Goal: Transaction & Acquisition: Subscribe to service/newsletter

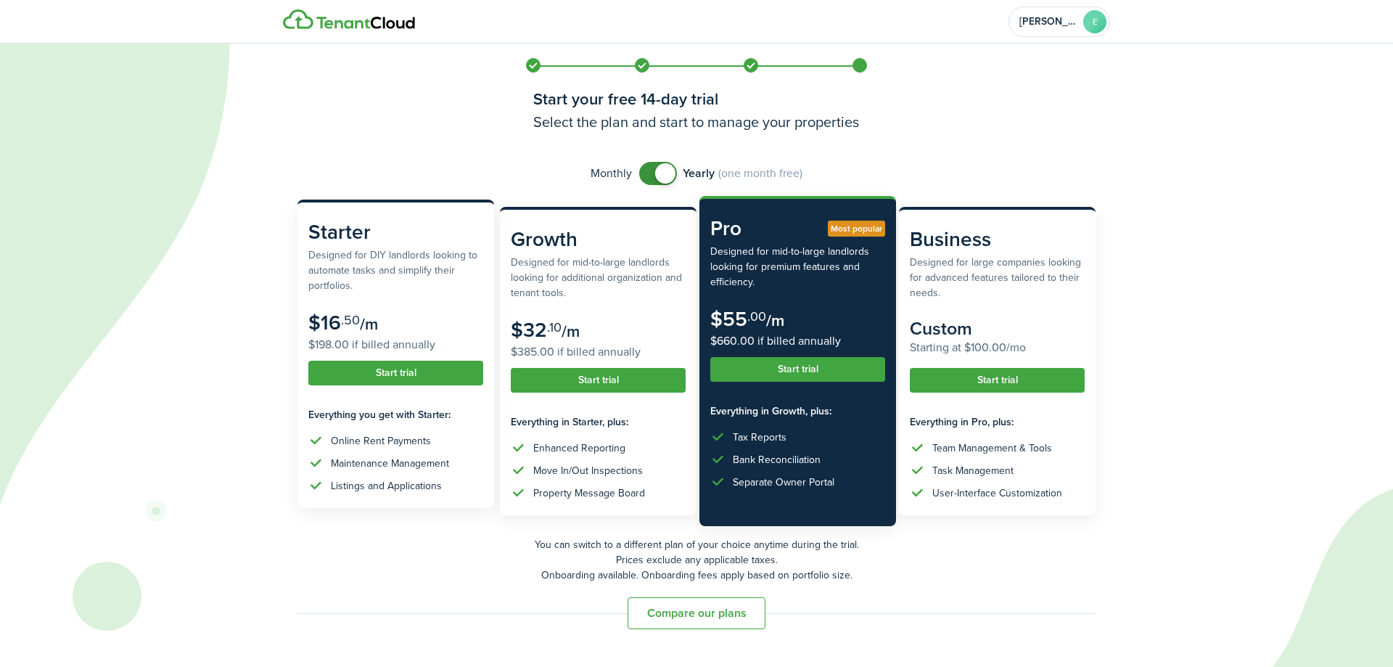
click at [412, 377] on button "Start trial" at bounding box center [395, 373] width 175 height 25
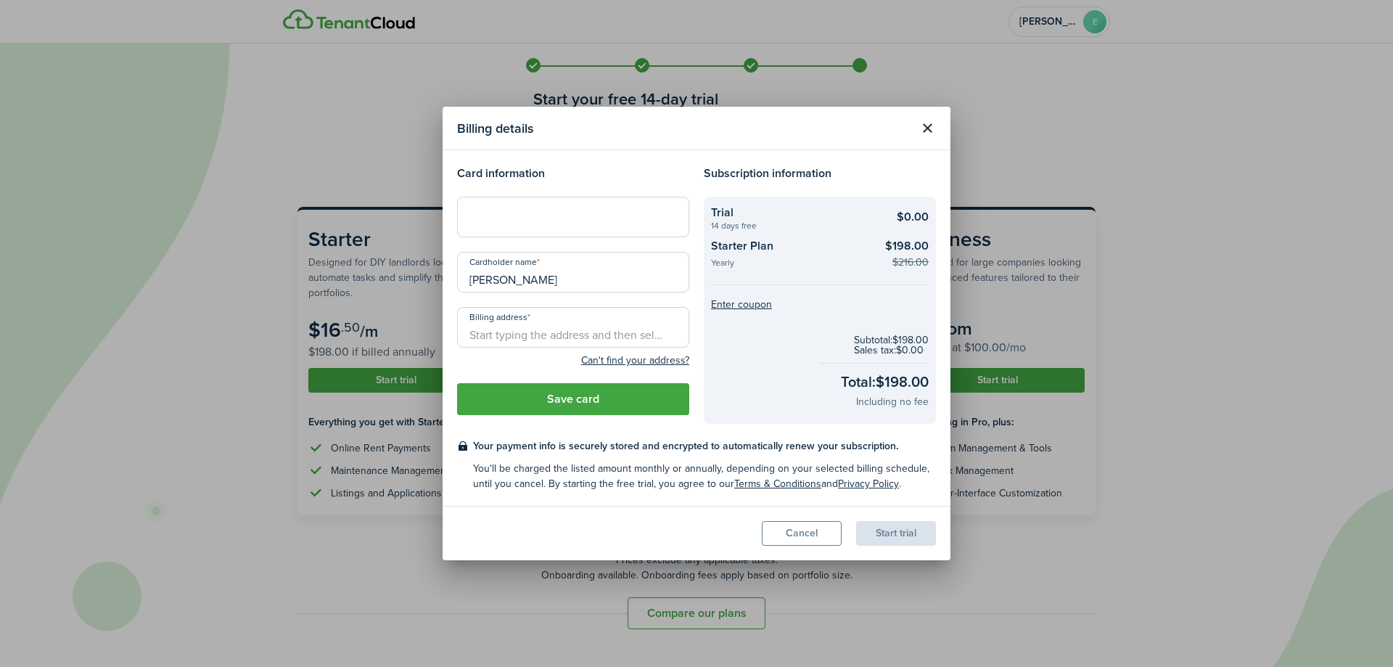
click at [583, 276] on input "[PERSON_NAME]" at bounding box center [573, 272] width 232 height 41
click at [1048, 54] on div "Billing details Card information Cardholder name [PERSON_NAME] Billing address …" at bounding box center [696, 333] width 1393 height 667
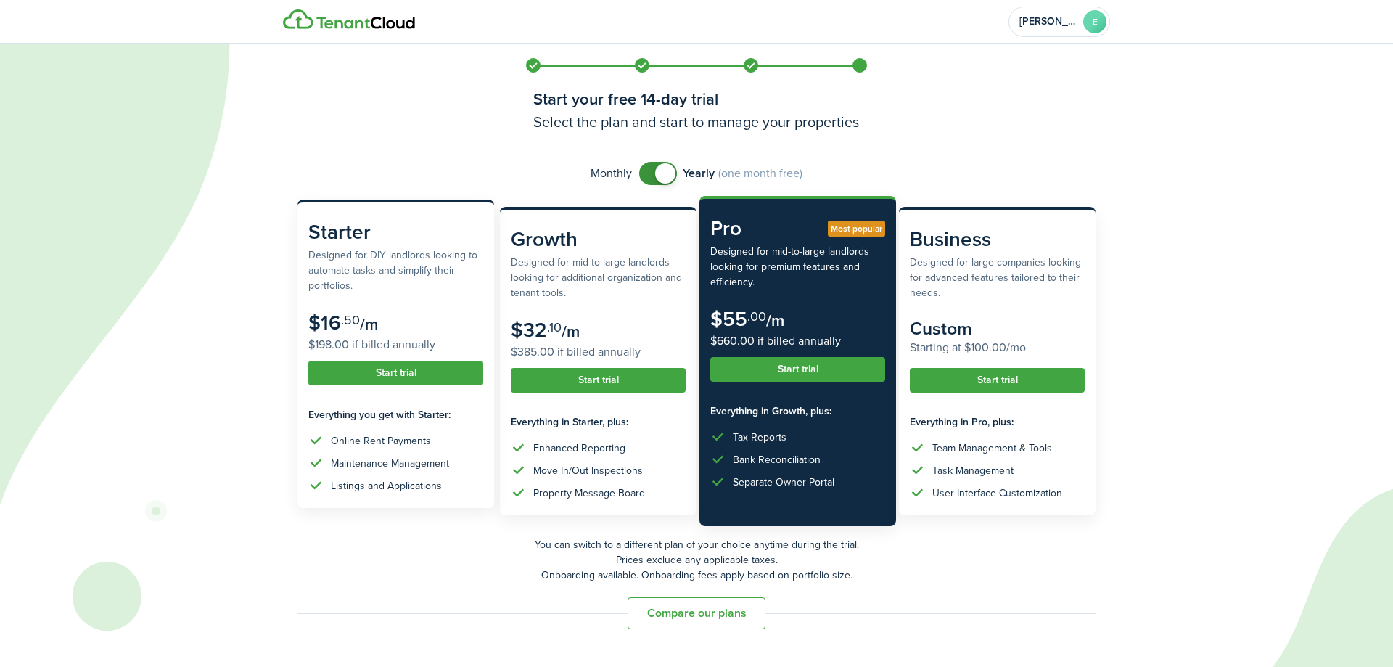
click at [373, 376] on button "Start trial" at bounding box center [395, 373] width 175 height 25
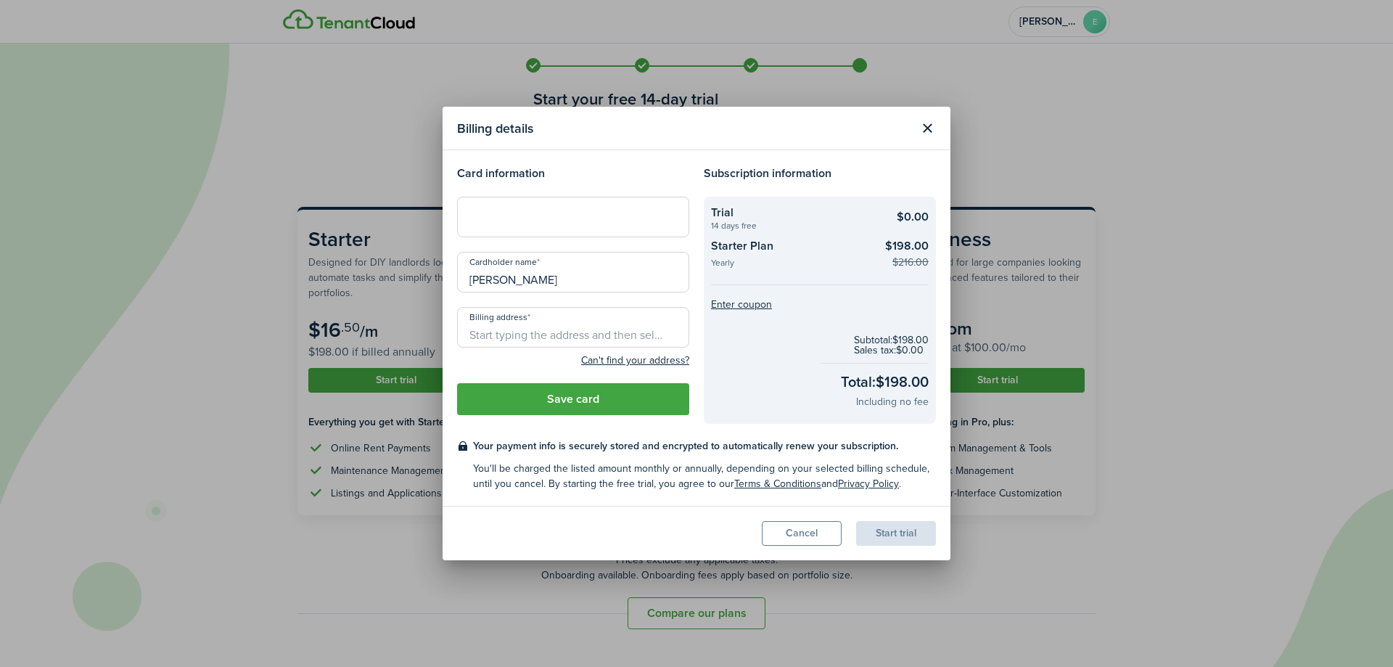
click at [591, 278] on input "[PERSON_NAME]" at bounding box center [573, 272] width 232 height 41
drag, startPoint x: 591, startPoint y: 278, endPoint x: 467, endPoint y: 288, distance: 124.5
click at [467, 288] on input "[PERSON_NAME]" at bounding box center [573, 272] width 232 height 41
type input "[PERSON_NAME]"
click at [498, 331] on input "Billing address" at bounding box center [573, 327] width 232 height 41
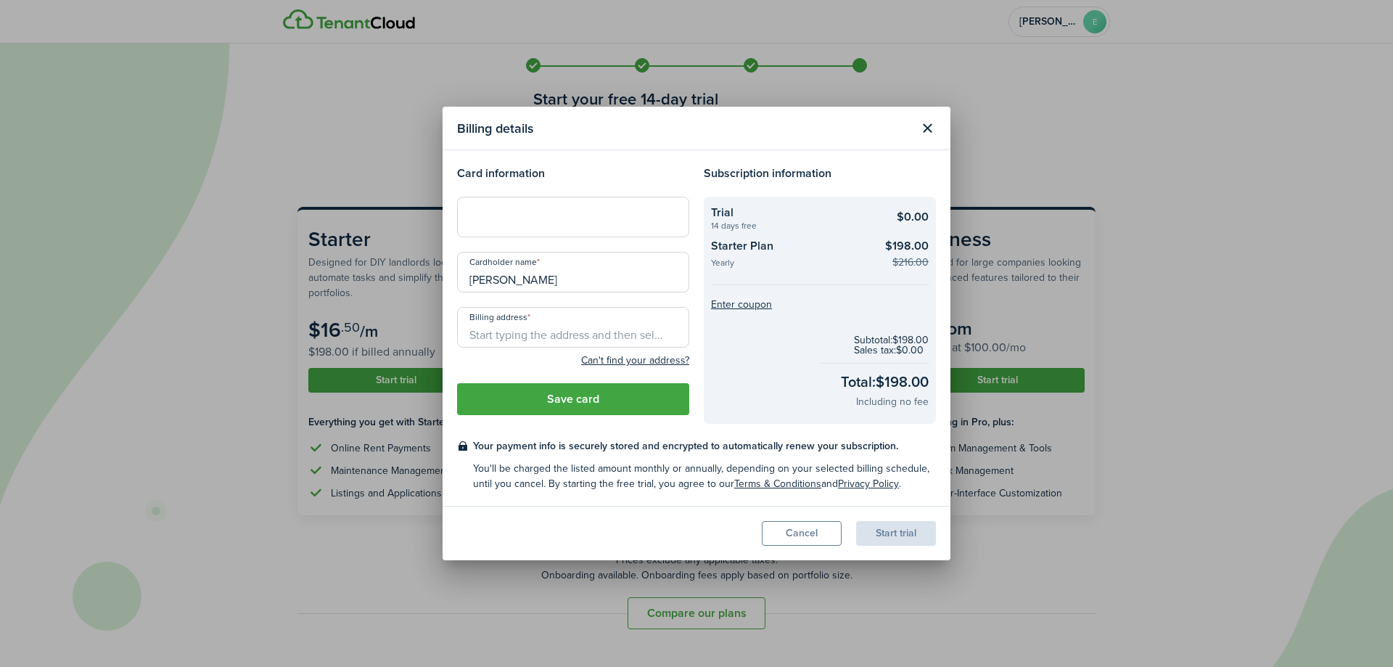
type input "2452 Tournament Players Cir N"
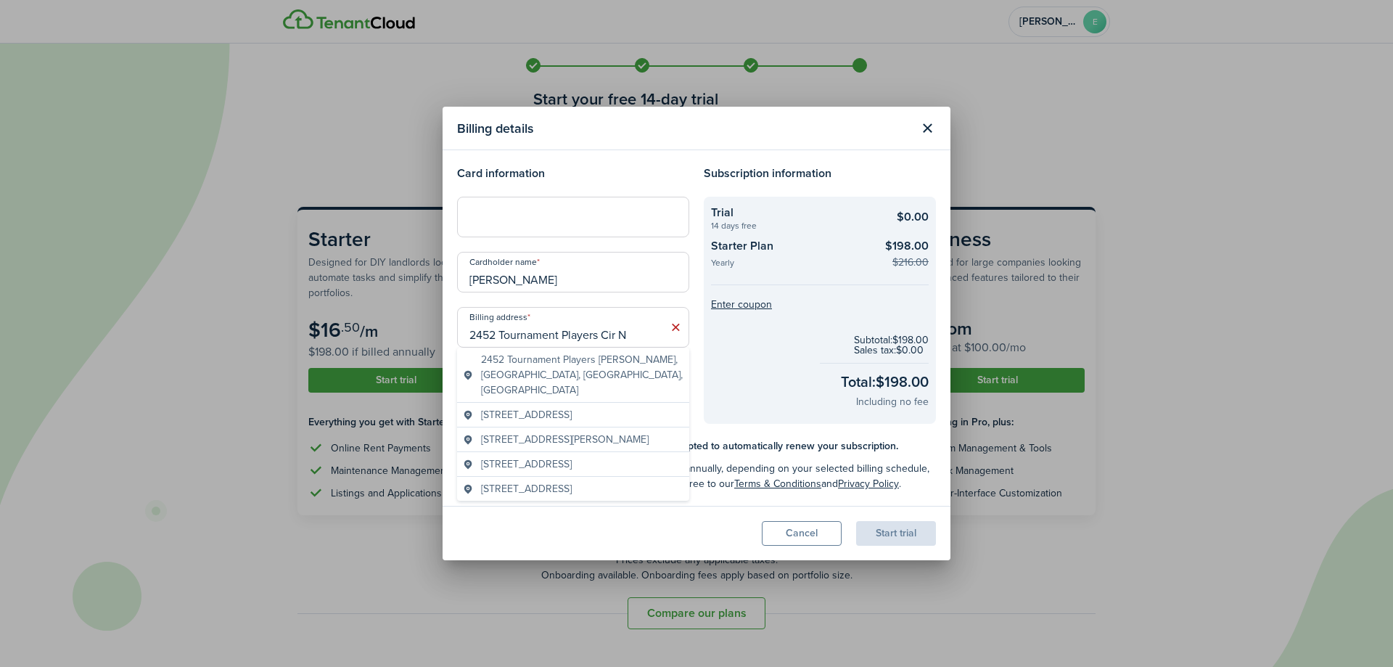
drag, startPoint x: 645, startPoint y: 332, endPoint x: 450, endPoint y: 334, distance: 195.2
click at [450, 334] on div "Billing address [STREET_ADDRESS] Can't find your address? City State Zip Country" at bounding box center [573, 341] width 247 height 69
click at [492, 339] on input "2452 Tournament Players Cir N" at bounding box center [573, 327] width 232 height 41
click at [545, 334] on input "2452 Tournament Players Cir N" at bounding box center [573, 327] width 232 height 41
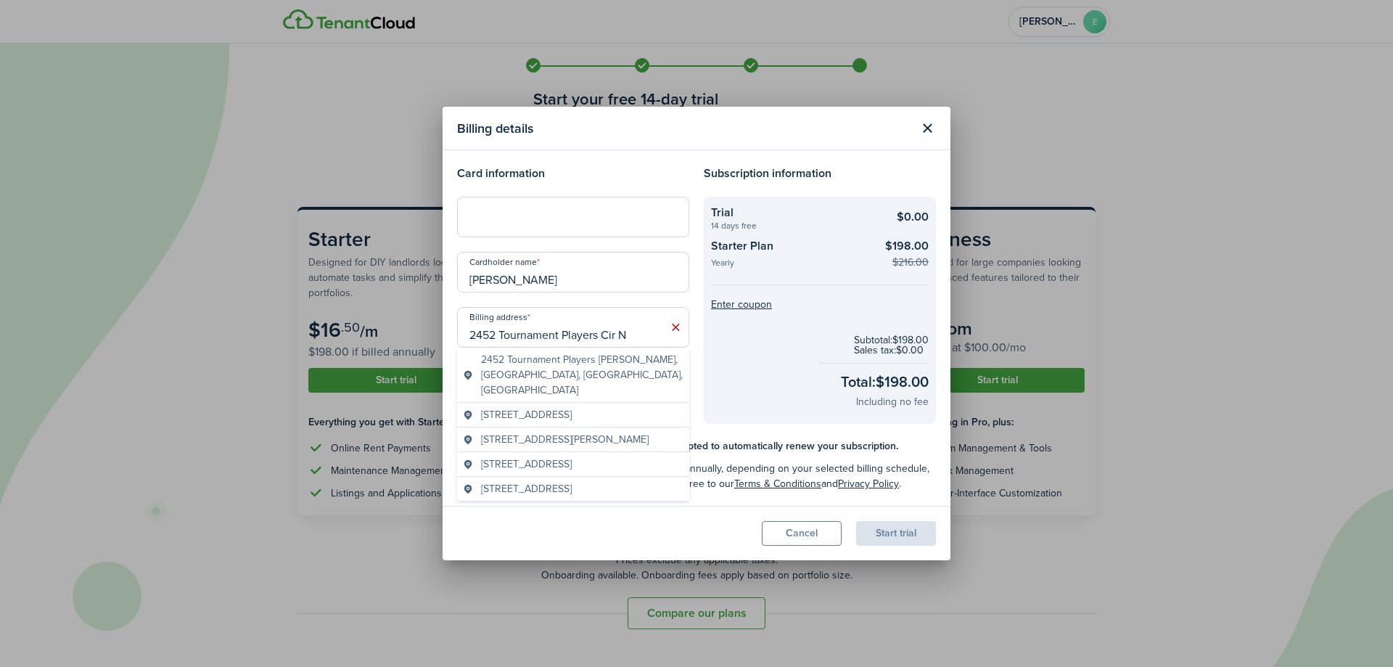
click at [545, 334] on input "2452 Tournament Players Cir N" at bounding box center [573, 327] width 232 height 41
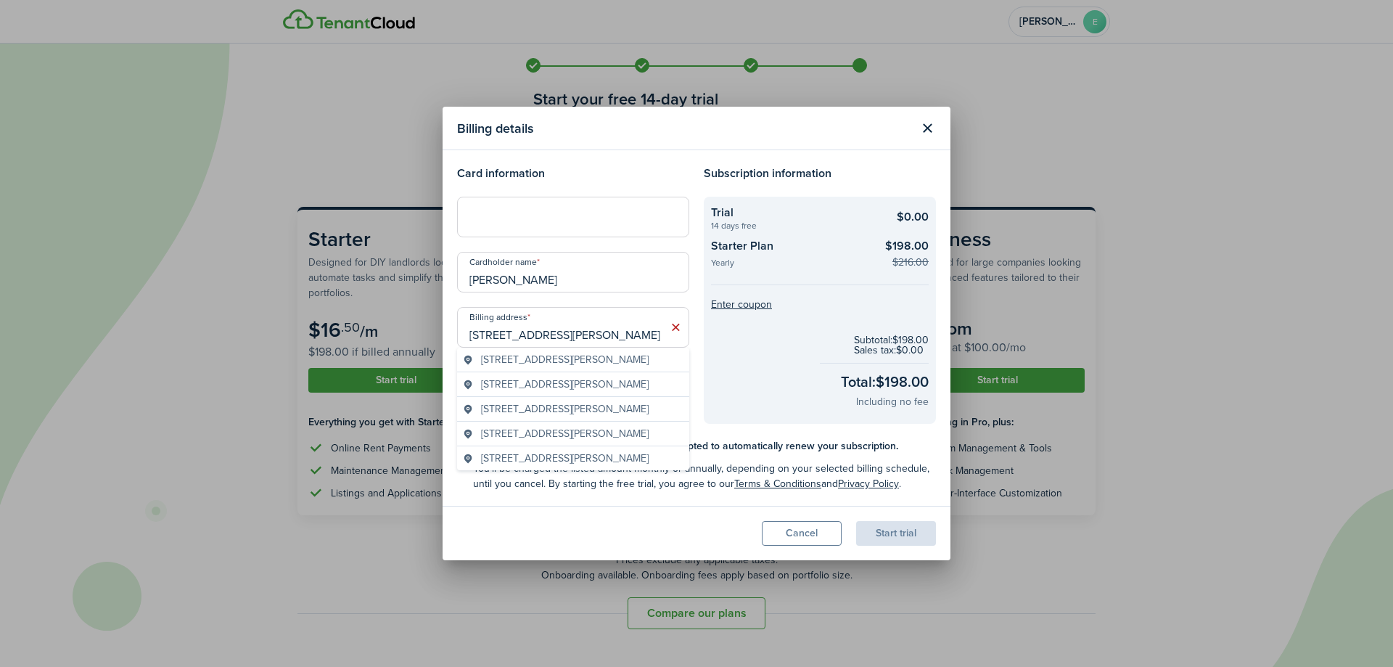
click at [581, 367] on span "[STREET_ADDRESS][PERSON_NAME]" at bounding box center [565, 359] width 168 height 15
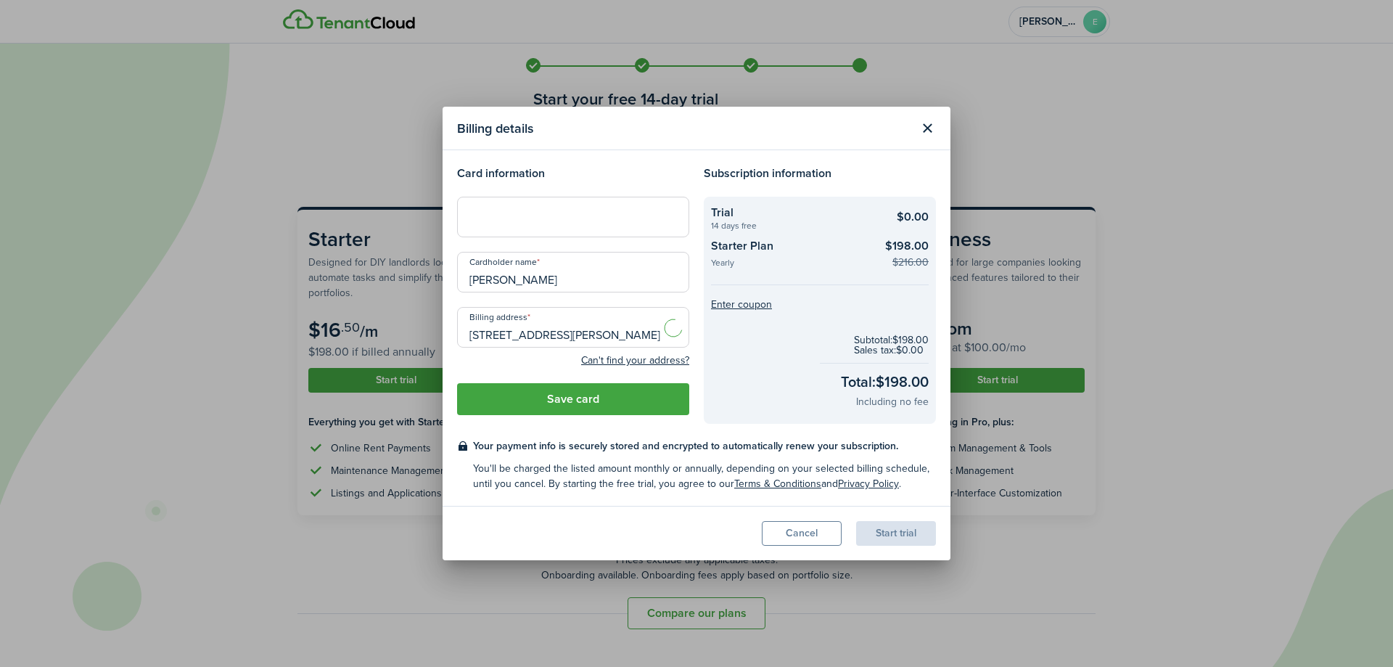
type input "[STREET_ADDRESS][PERSON_NAME][PERSON_NAME]"
click at [578, 398] on button "Save card" at bounding box center [573, 399] width 232 height 32
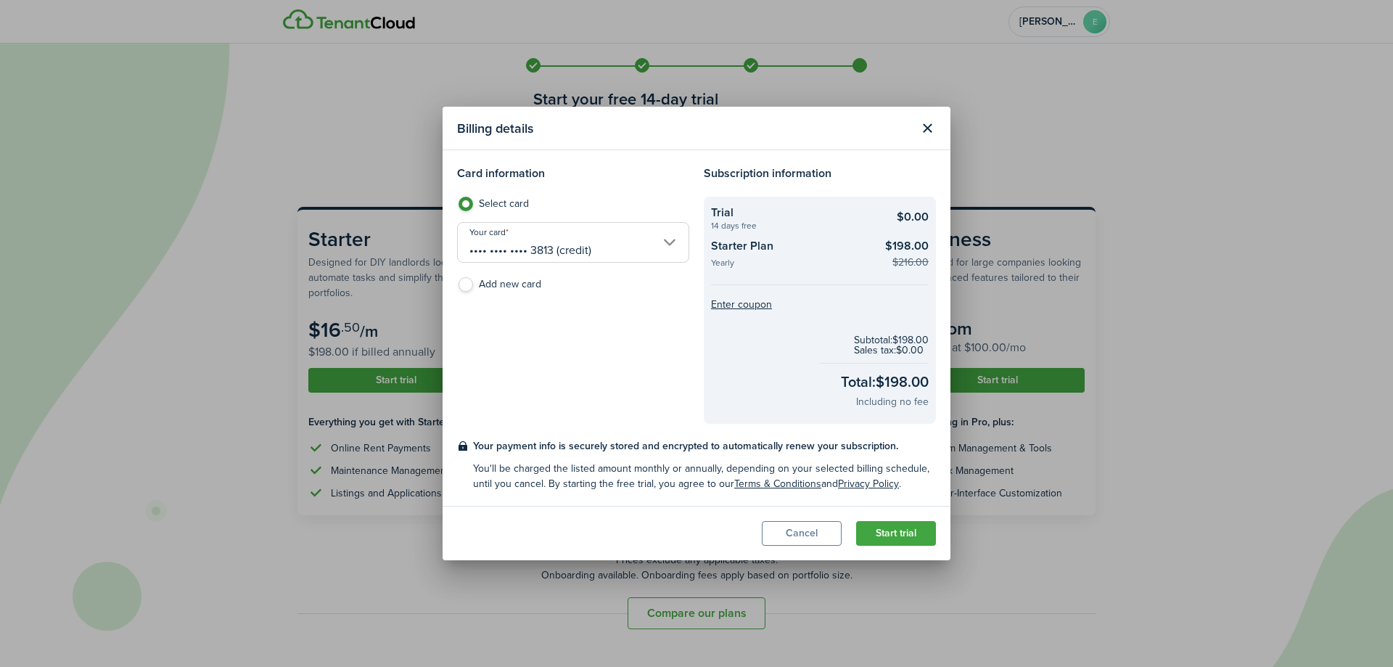
click at [893, 538] on button "Start trial" at bounding box center [896, 533] width 80 height 25
